Goal: Transaction & Acquisition: Purchase product/service

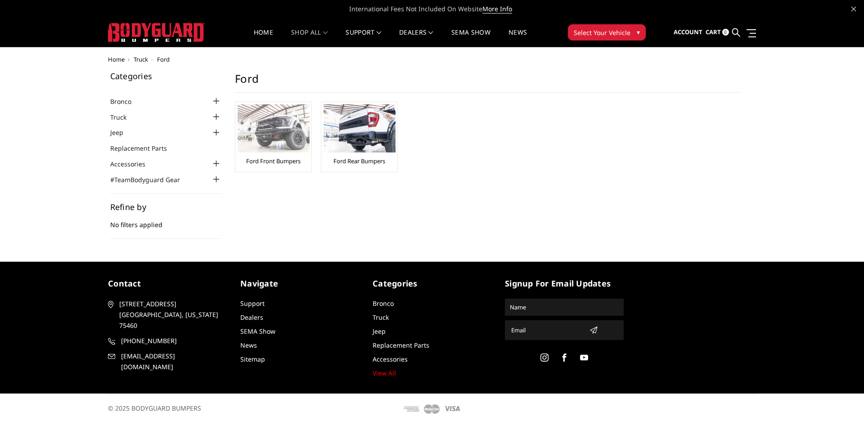
click at [269, 135] on img at bounding box center [274, 128] width 72 height 48
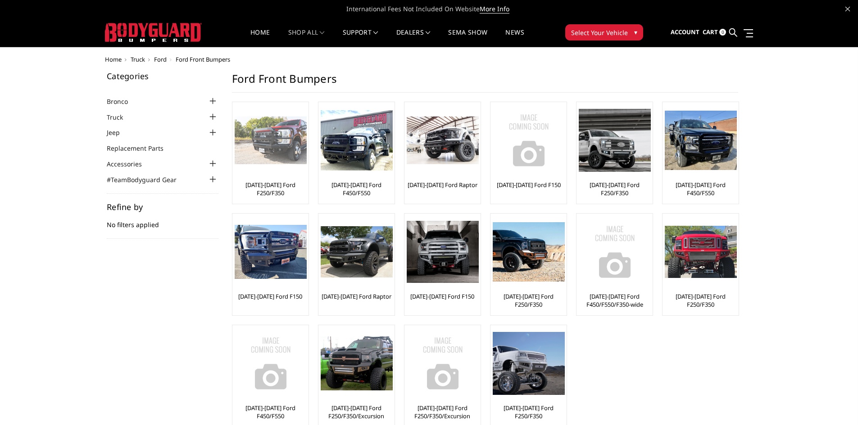
click at [277, 137] on img at bounding box center [271, 141] width 72 height 48
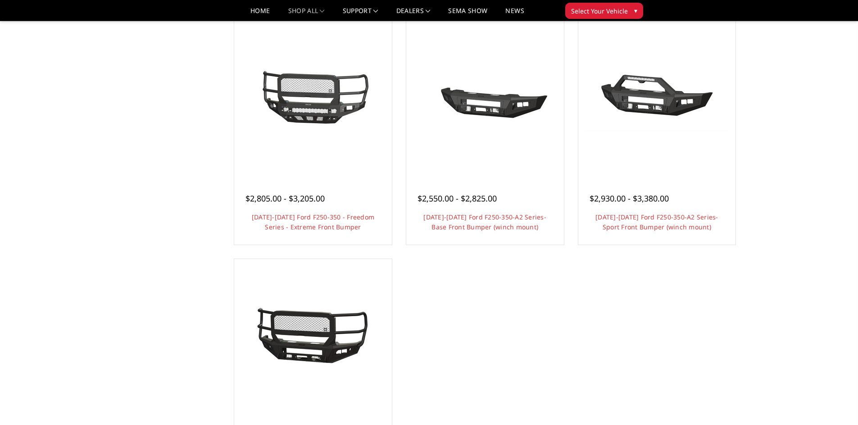
scroll to position [551, 0]
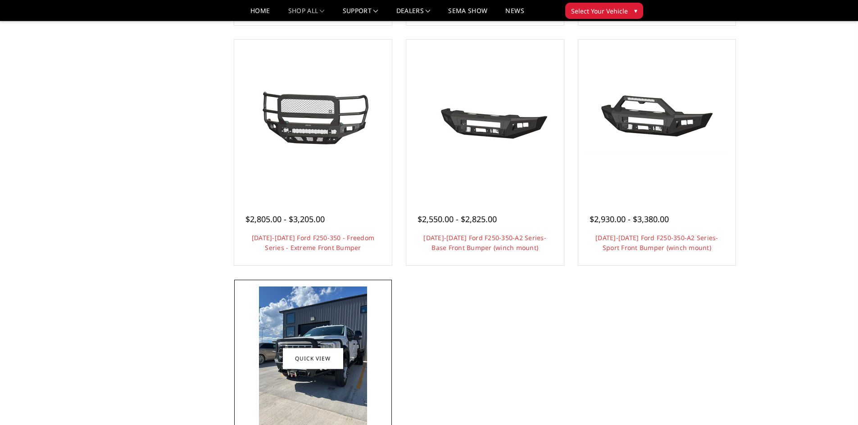
click at [323, 311] on img at bounding box center [313, 359] width 108 height 144
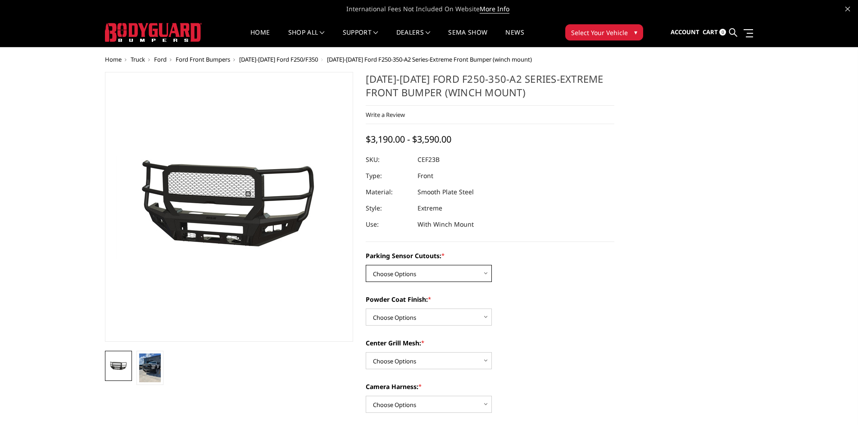
click at [438, 271] on select "Choose Options No-Without Parking Sensor Cutouts Yes-With Parking Sensor Cutouts" at bounding box center [429, 273] width 126 height 17
select select "2421"
click at [366, 265] on select "Choose Options No-Without Parking Sensor Cutouts Yes-With Parking Sensor Cutouts" at bounding box center [429, 273] width 126 height 17
click at [428, 316] on select "Choose Options Bare Metal Textured Black Powder Coat" at bounding box center [429, 317] width 126 height 17
select select "2423"
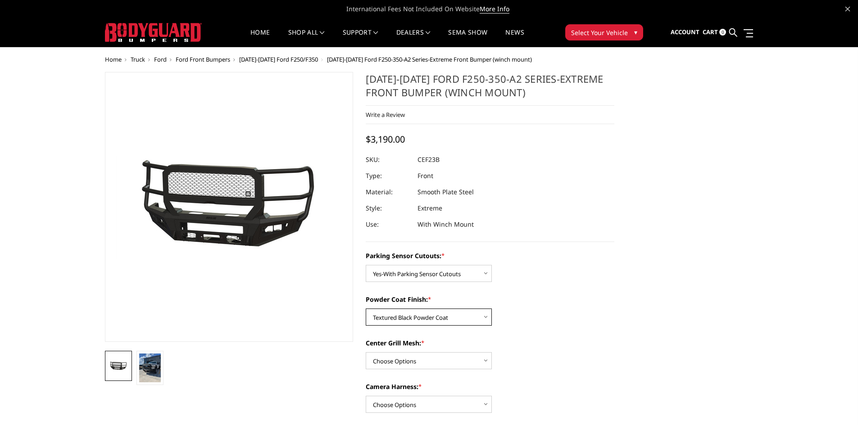
click at [366, 309] on select "Choose Options Bare Metal Textured Black Powder Coat" at bounding box center [429, 317] width 126 height 17
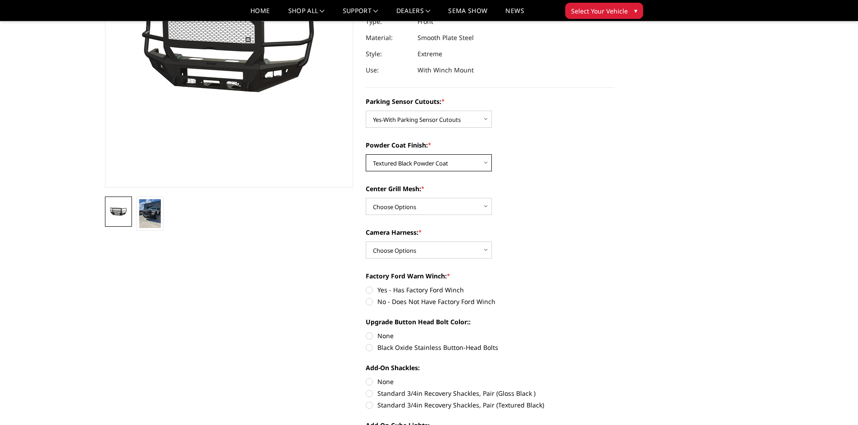
scroll to position [146, 0]
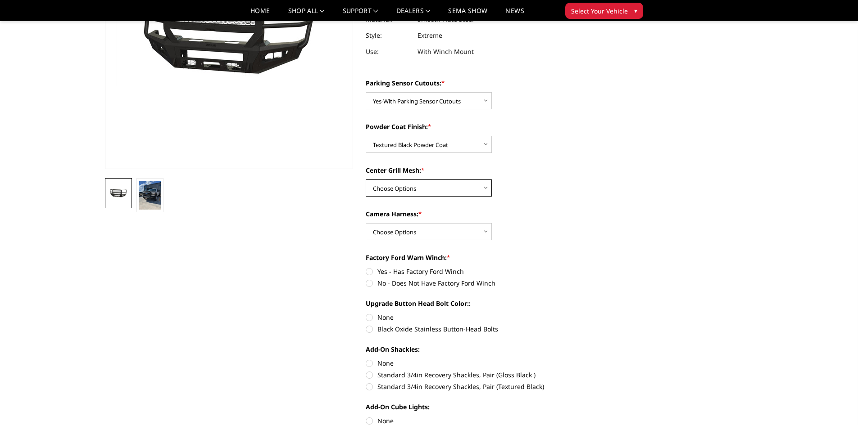
click at [417, 186] on select "Choose Options With Center Grill Mesh Without Center Grill Mesh" at bounding box center [429, 188] width 126 height 17
select select "2425"
click at [366, 180] on select "Choose Options With Center Grill Mesh Without Center Grill Mesh" at bounding box center [429, 188] width 126 height 17
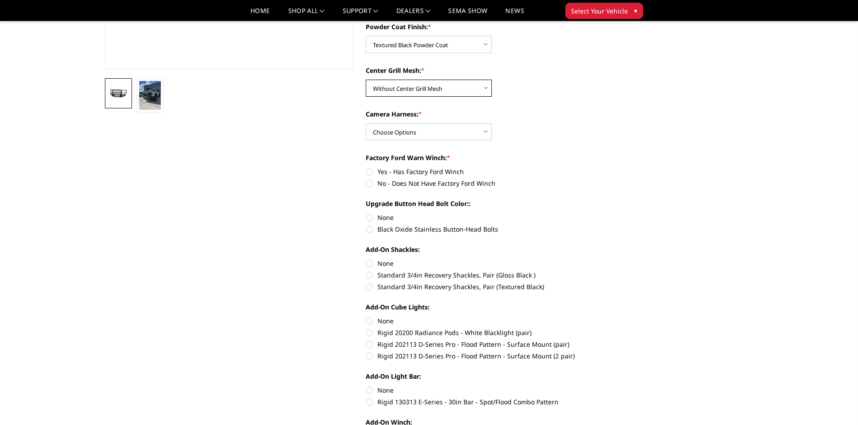
scroll to position [248, 0]
click at [407, 131] on select "Choose Options WITH Camera Harness WITHOUT Camera Harness" at bounding box center [429, 130] width 126 height 17
select select "2427"
click at [366, 122] on select "Choose Options WITH Camera Harness WITHOUT Camera Harness" at bounding box center [429, 130] width 126 height 17
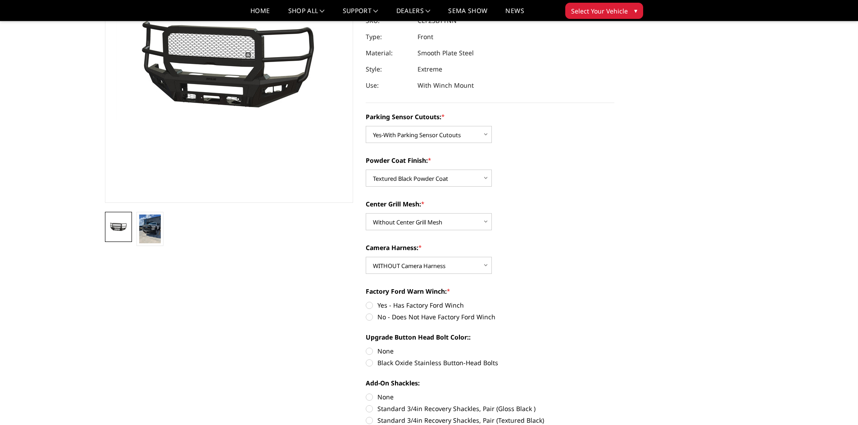
scroll to position [0, 0]
